Goal: Information Seeking & Learning: Learn about a topic

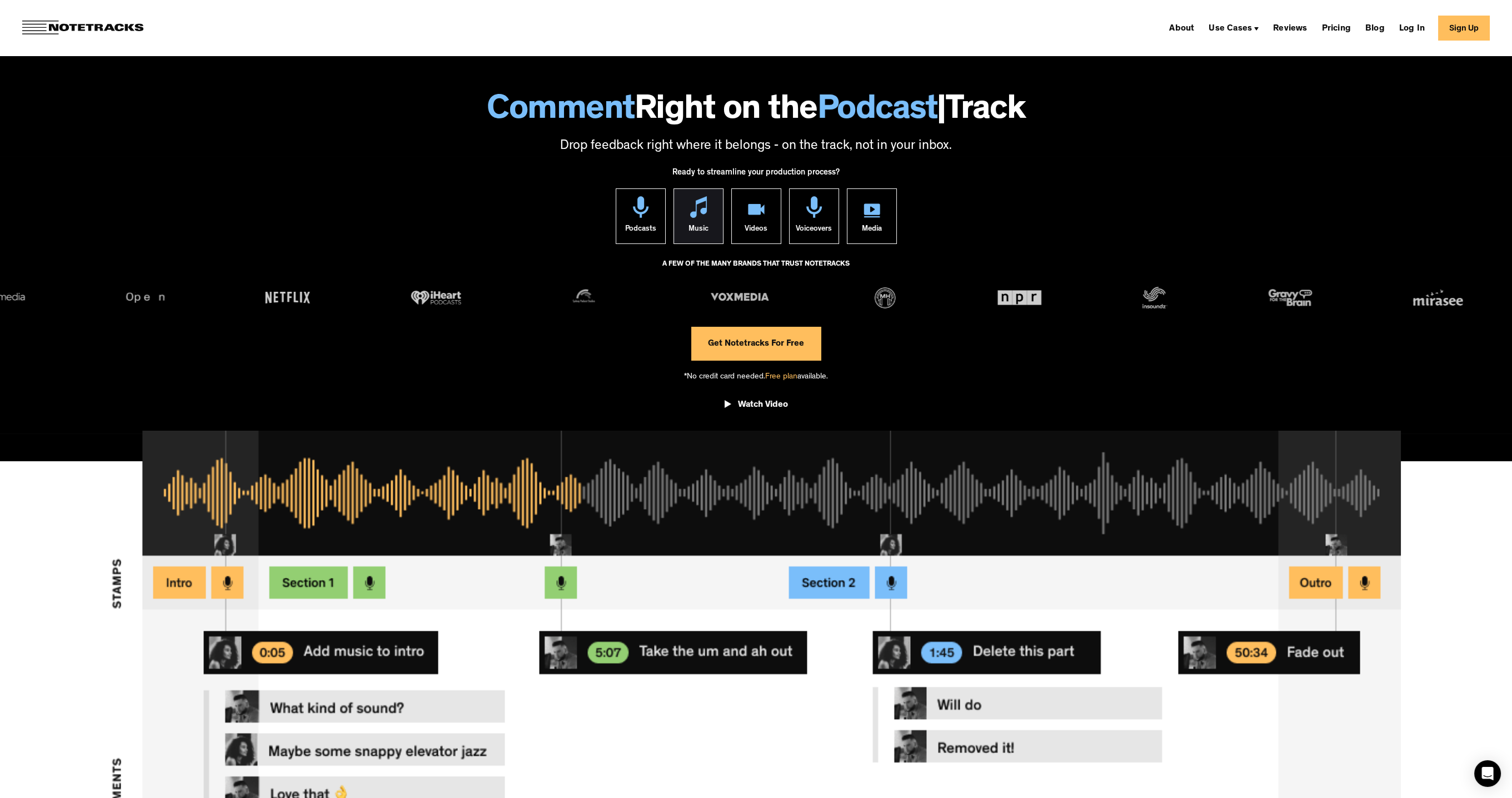
click at [697, 210] on img at bounding box center [698, 207] width 16 height 21
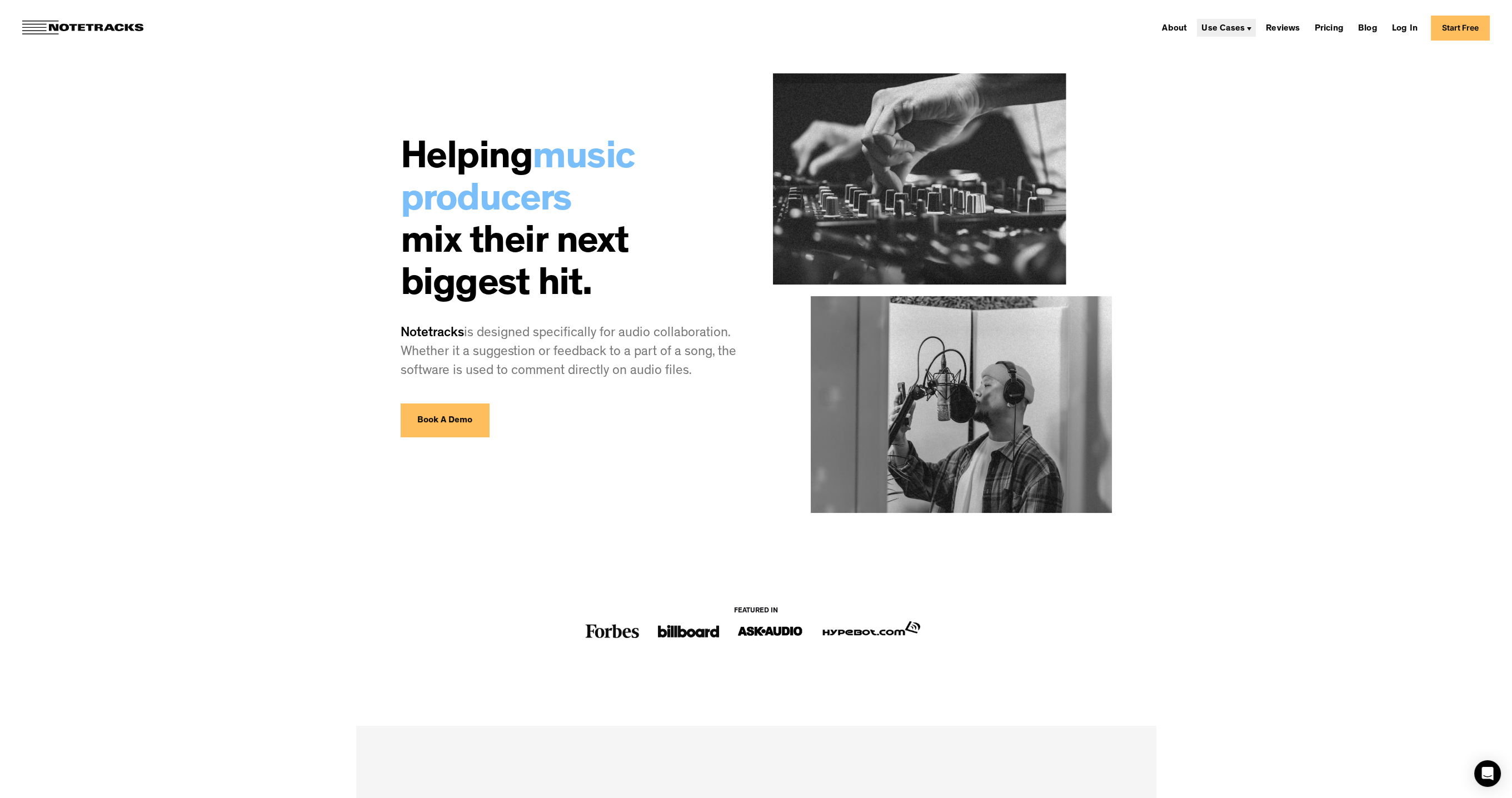
click at [1244, 25] on div "Use Cases" at bounding box center [1223, 28] width 44 height 9
click at [1232, 89] on link "Music Production" at bounding box center [1240, 91] width 81 height 22
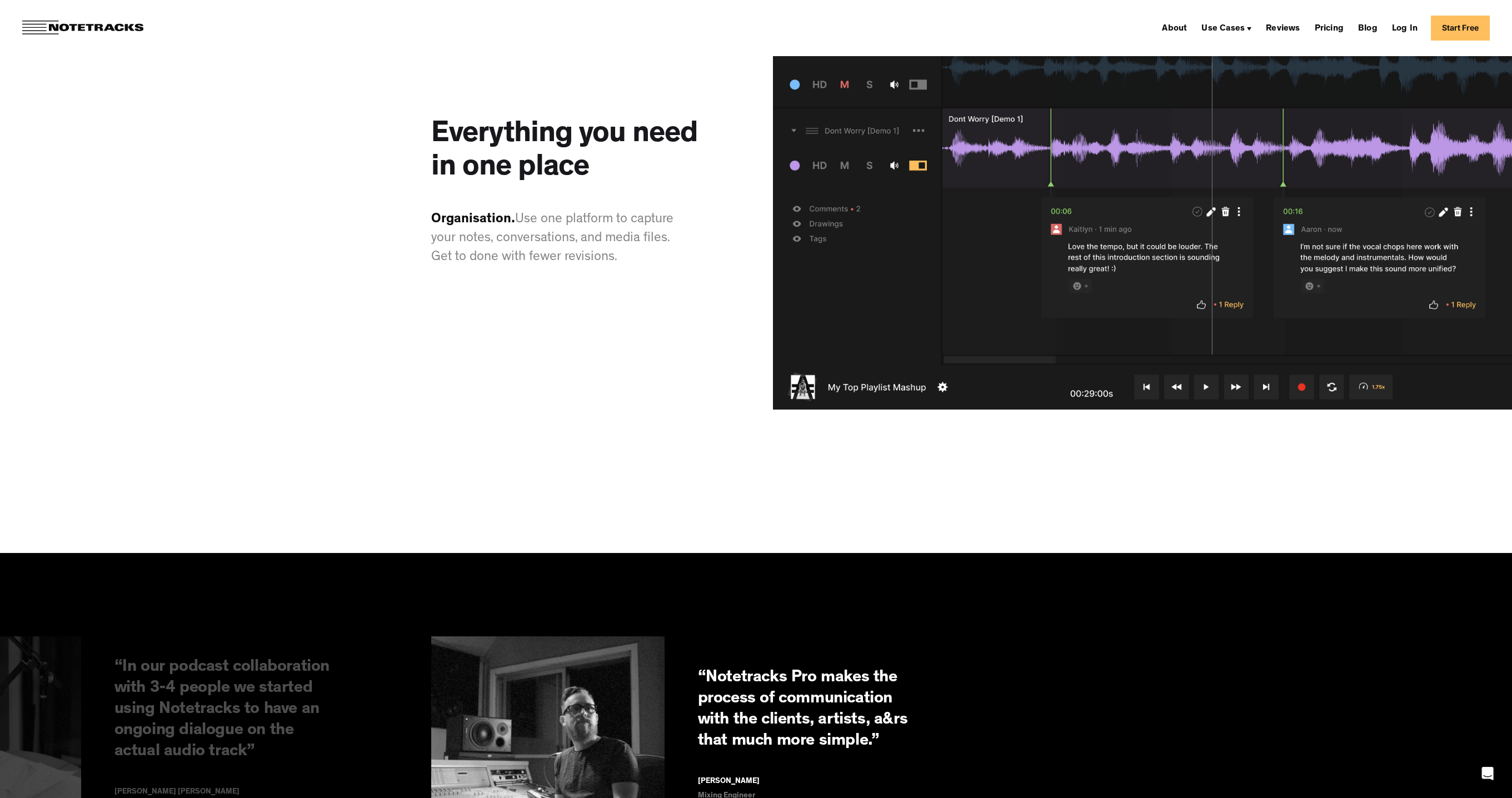
scroll to position [1708, 0]
